Goal: Task Accomplishment & Management: Manage account settings

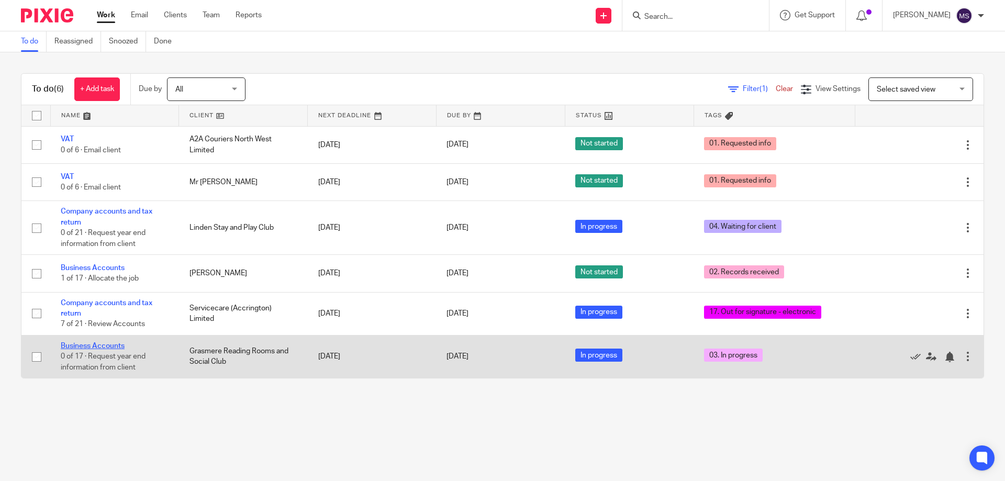
click at [108, 348] on link "Business Accounts" at bounding box center [93, 345] width 64 height 7
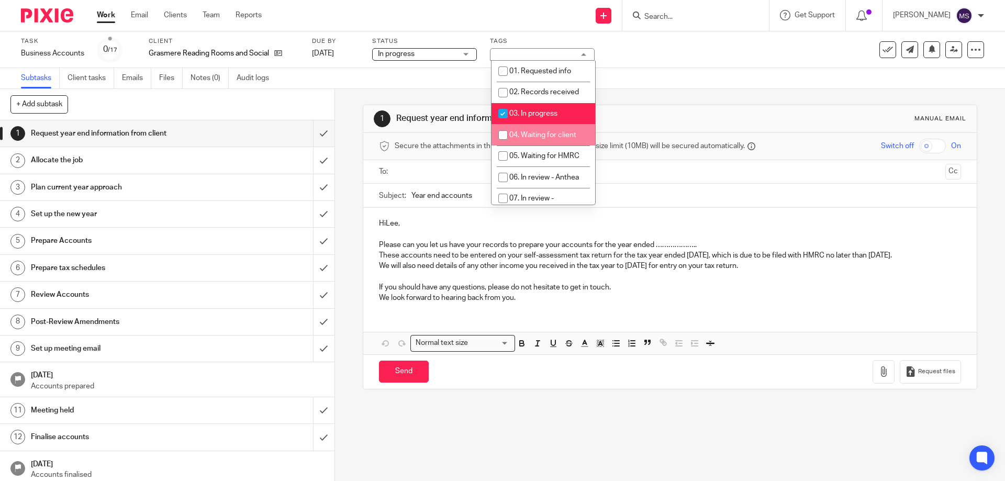
click at [547, 131] on span "04. Waiting for client" at bounding box center [542, 134] width 67 height 7
checkbox input "true"
click at [544, 116] on span "03. In progress" at bounding box center [533, 113] width 48 height 7
checkbox input "false"
click at [721, 68] on div "Subtasks Client tasks Emails Files Notes (0) Audit logs" at bounding box center [502, 78] width 1005 height 21
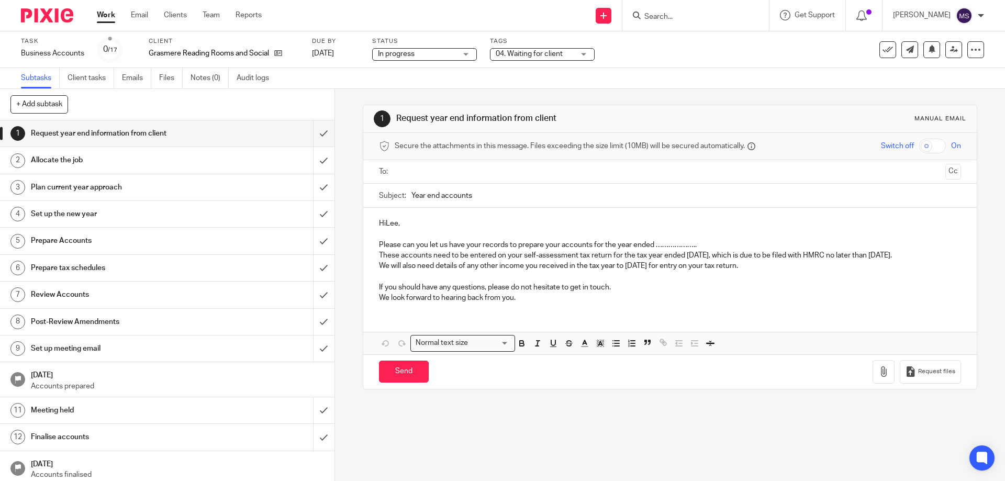
click at [106, 12] on link "Work" at bounding box center [106, 15] width 18 height 10
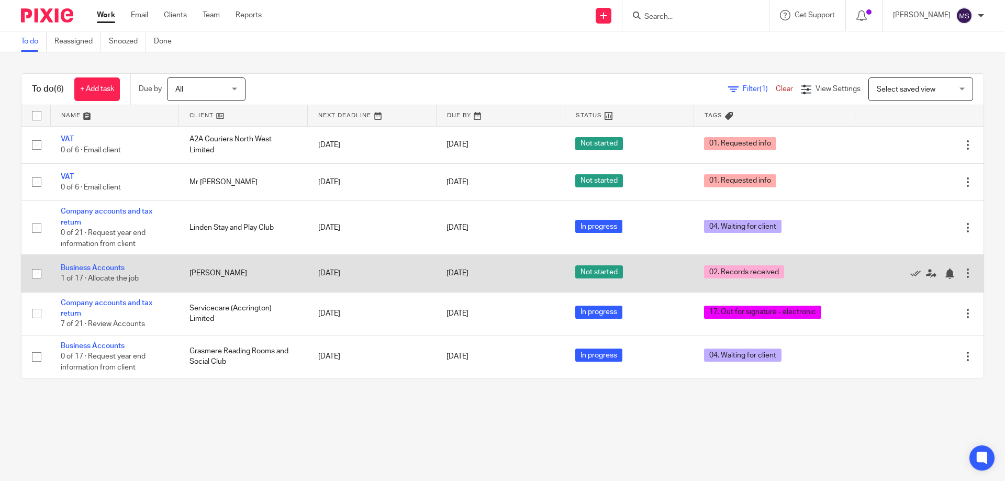
drag, startPoint x: 123, startPoint y: 268, endPoint x: 128, endPoint y: 265, distance: 6.1
click at [123, 268] on link "Business Accounts" at bounding box center [93, 267] width 64 height 7
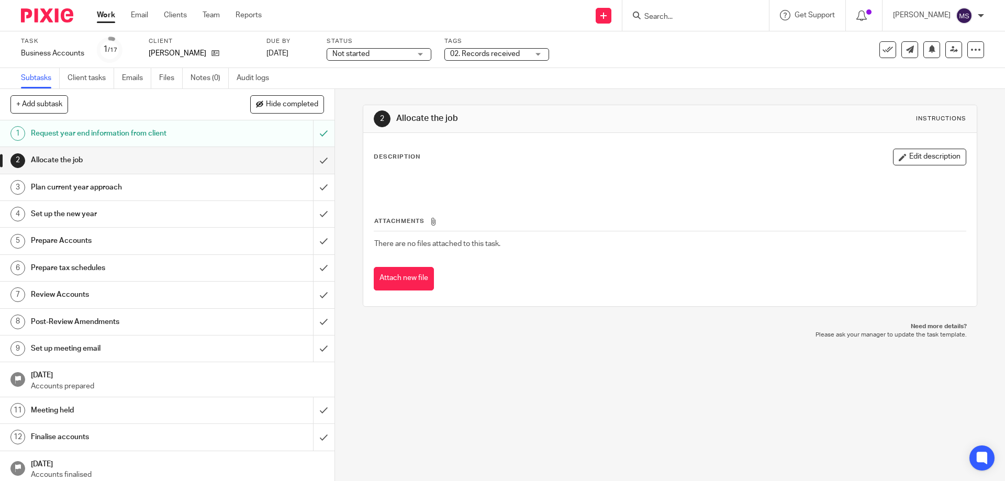
click at [494, 47] on div "Tags 02. Records received 01. Requested info 02. Records received 03. In progre…" at bounding box center [496, 49] width 105 height 25
click at [430, 52] on div "Not started Not started" at bounding box center [379, 54] width 105 height 13
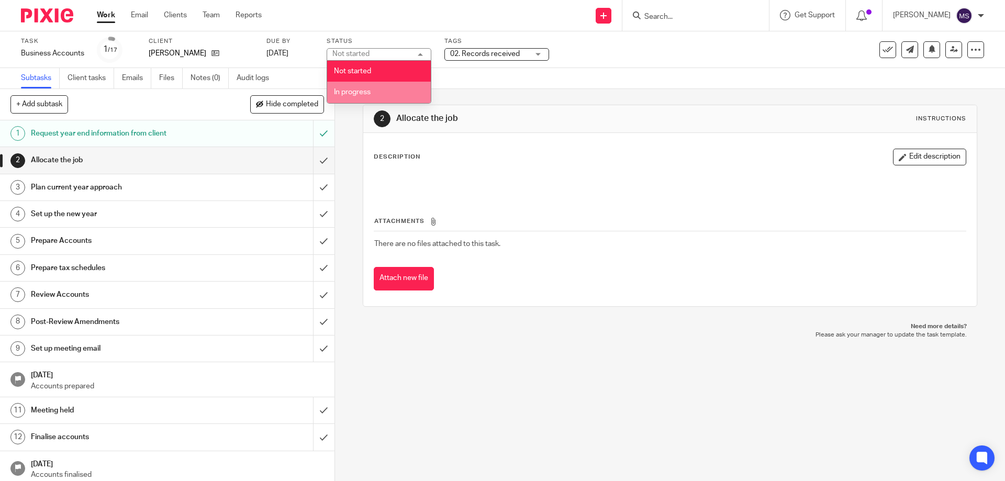
click at [412, 93] on li "In progress" at bounding box center [379, 92] width 104 height 21
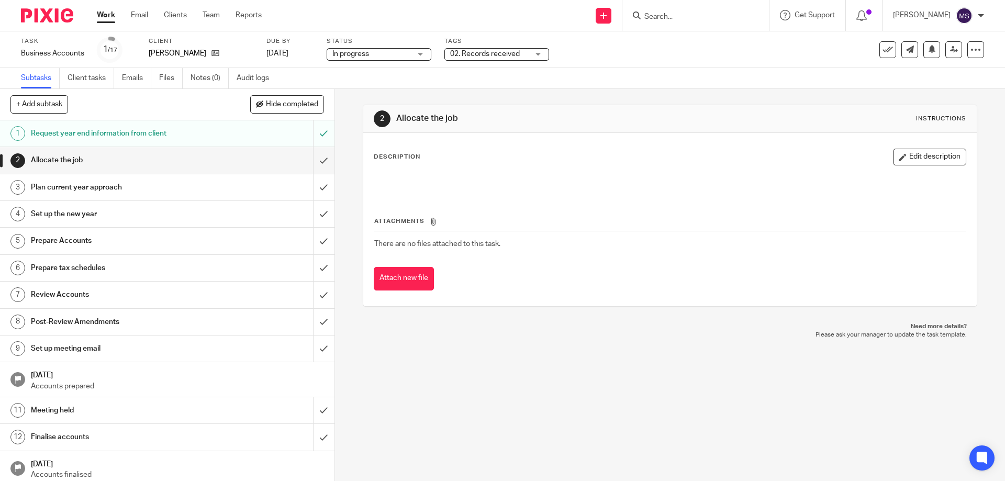
click at [486, 53] on span "02. Records received" at bounding box center [485, 53] width 70 height 7
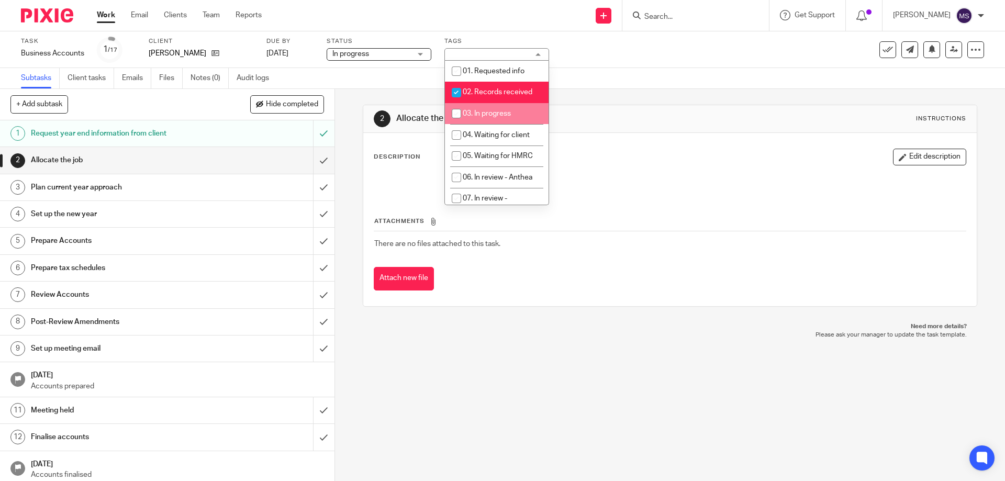
click at [490, 110] on span "03. In progress" at bounding box center [487, 113] width 48 height 7
checkbox input "true"
drag, startPoint x: 488, startPoint y: 96, endPoint x: 516, endPoint y: 88, distance: 28.3
click at [488, 96] on li "02. Records received" at bounding box center [497, 92] width 104 height 21
checkbox input "false"
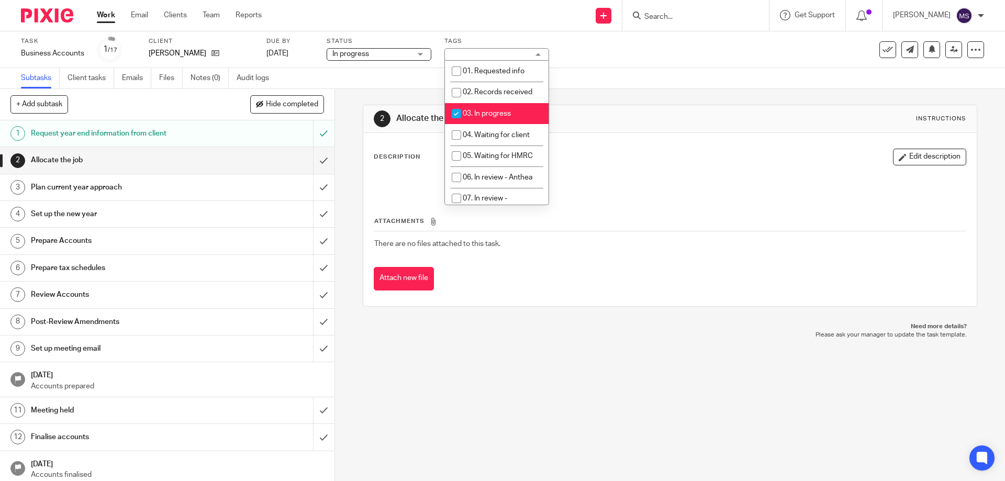
click at [593, 84] on div "Subtasks Client tasks Emails Files Notes (0) Audit logs" at bounding box center [502, 78] width 1005 height 21
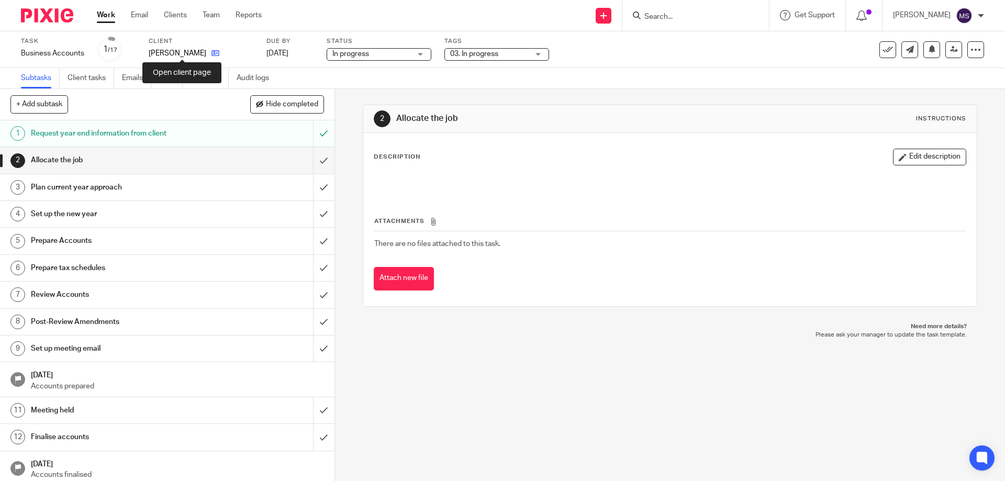
click at [211, 52] on icon at bounding box center [215, 53] width 8 height 8
